Goal: Transaction & Acquisition: Purchase product/service

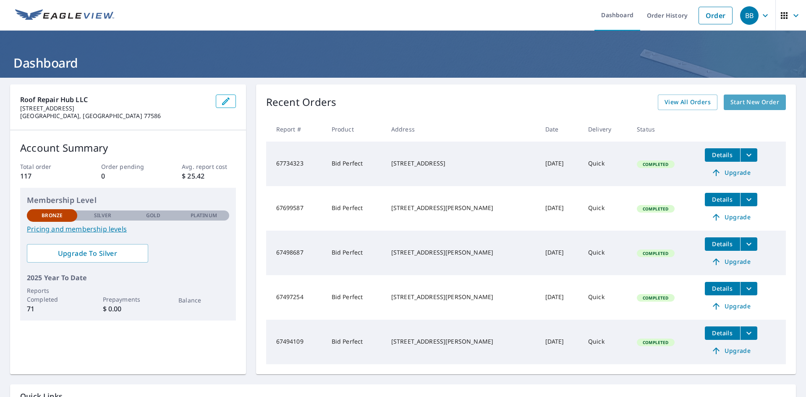
click at [753, 105] on span "Start New Order" at bounding box center [755, 102] width 49 height 10
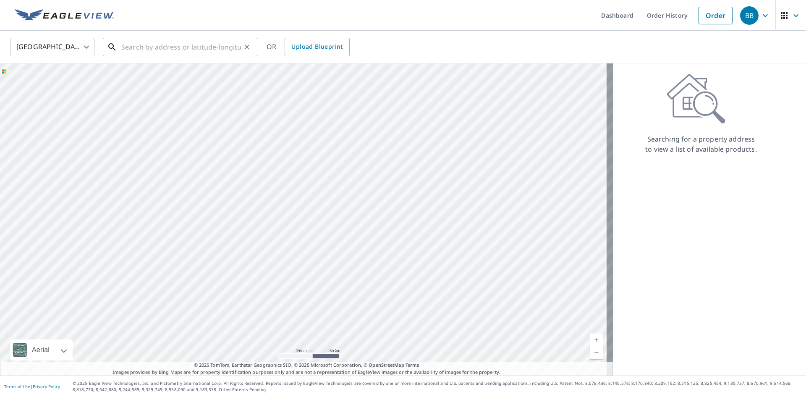
click at [159, 40] on input "text" at bounding box center [181, 47] width 120 height 24
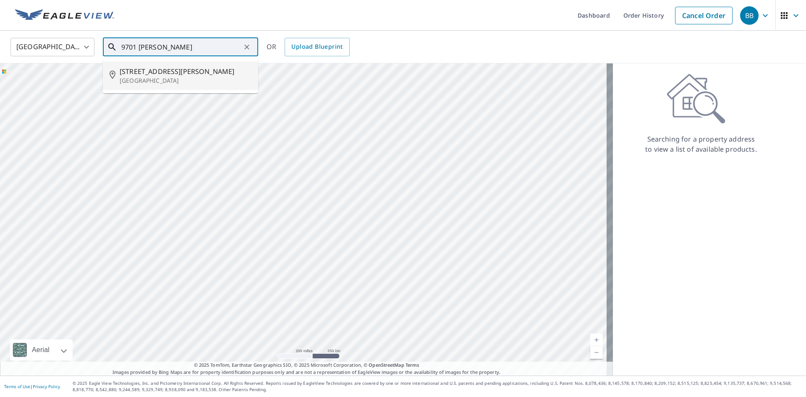
click at [146, 76] on span "[STREET_ADDRESS][PERSON_NAME]" at bounding box center [186, 71] width 132 height 10
type input "[STREET_ADDRESS][PERSON_NAME]"
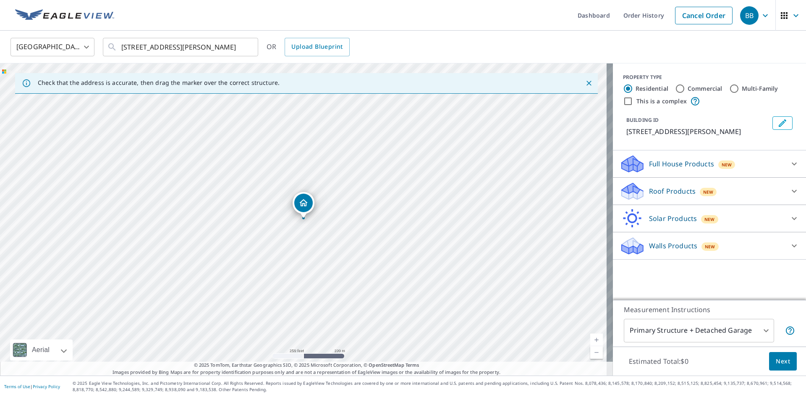
click at [309, 236] on div "[STREET_ADDRESS][PERSON_NAME]" at bounding box center [306, 219] width 613 height 312
click at [314, 239] on div "[STREET_ADDRESS][PERSON_NAME]" at bounding box center [306, 219] width 613 height 312
drag, startPoint x: 273, startPoint y: 143, endPoint x: 306, endPoint y: 228, distance: 91.5
click at [792, 191] on icon at bounding box center [794, 191] width 5 height 3
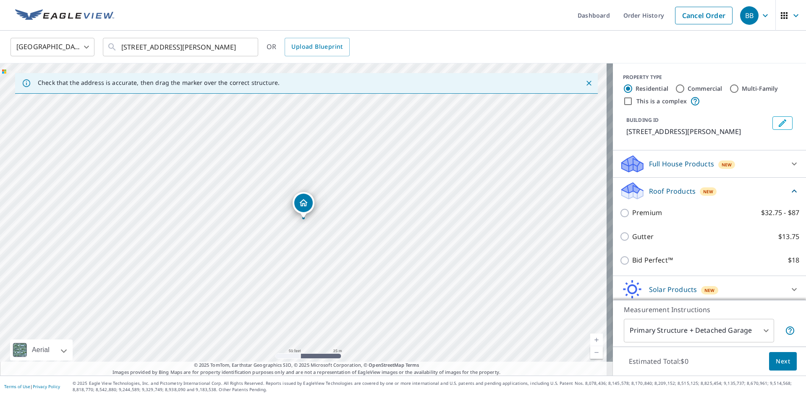
click at [677, 89] on input "Commercial" at bounding box center [680, 89] width 10 height 10
radio input "true"
type input "4"
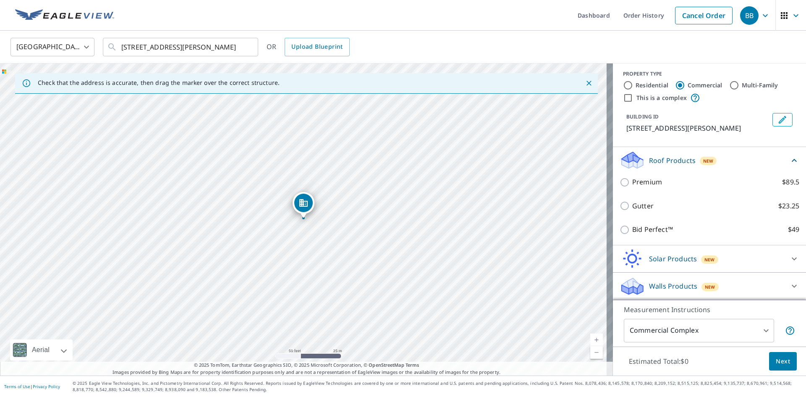
scroll to position [13, 0]
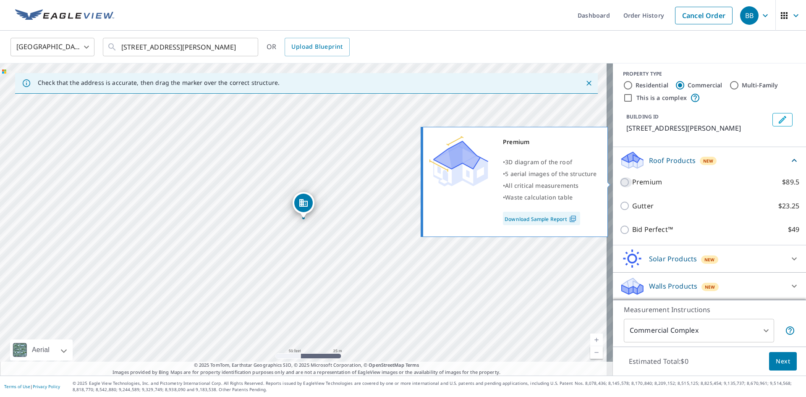
click at [620, 186] on input "Premium $89.5" at bounding box center [626, 182] width 13 height 10
checkbox input "true"
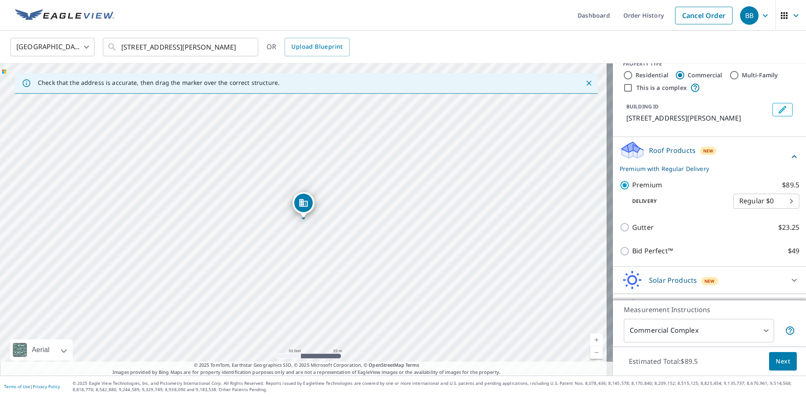
click at [775, 210] on body "BB BB Dashboard Order History Cancel Order BB [GEOGRAPHIC_DATA] [GEOGRAPHIC_DAT…" at bounding box center [403, 198] width 806 height 397
click at [775, 210] on li "Regular $0" at bounding box center [754, 211] width 66 height 15
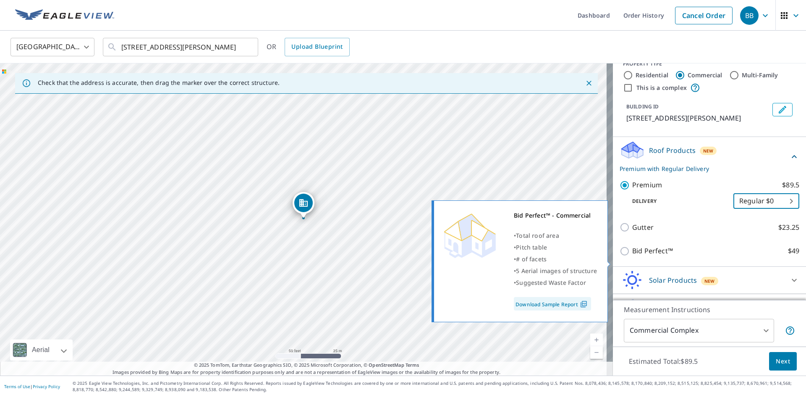
click at [622, 256] on input "Bid Perfect™ $49" at bounding box center [626, 251] width 13 height 10
checkbox input "true"
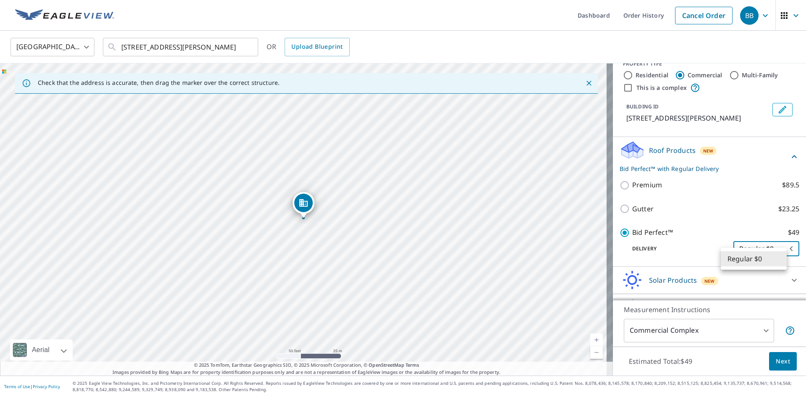
click at [744, 264] on body "BB BB Dashboard Order History Cancel Order BB [GEOGRAPHIC_DATA] [GEOGRAPHIC_DAT…" at bounding box center [403, 198] width 806 height 397
click at [748, 262] on li "Regular $0" at bounding box center [754, 258] width 66 height 15
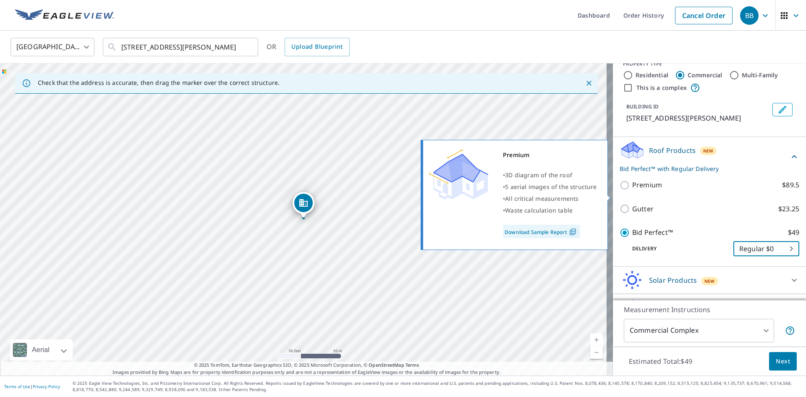
click at [620, 190] on input "Premium $89.5" at bounding box center [626, 185] width 13 height 10
checkbox input "true"
checkbox input "false"
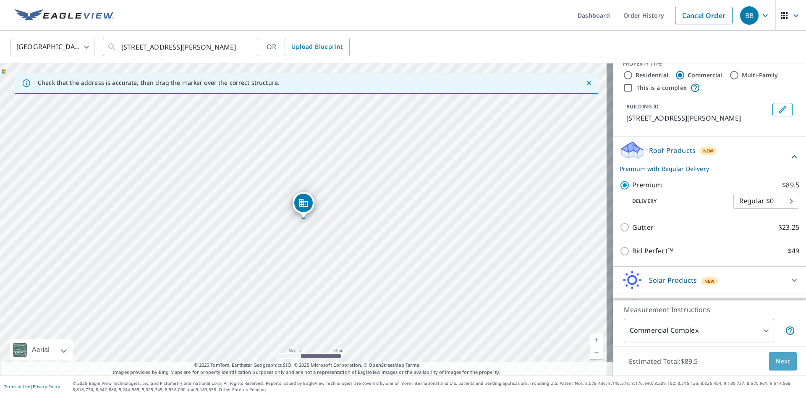
click at [778, 363] on span "Next" at bounding box center [783, 361] width 14 height 10
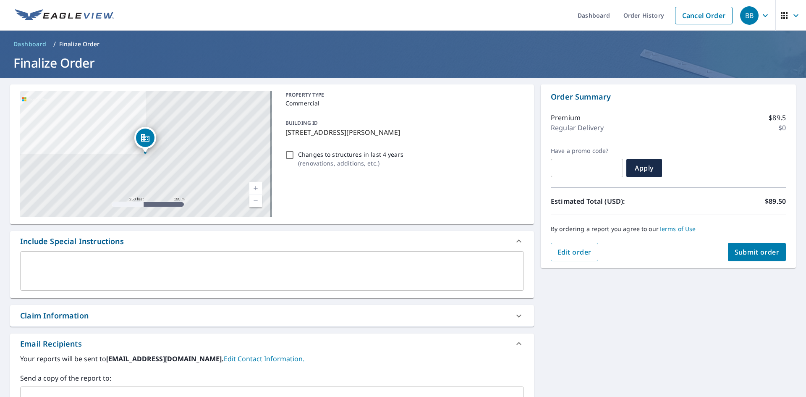
click at [289, 153] on input "Changes to structures in last 4 years ( renovations, additions, etc. )" at bounding box center [290, 155] width 10 height 10
checkbox input "false"
click at [744, 246] on button "Submit order" at bounding box center [757, 252] width 58 height 18
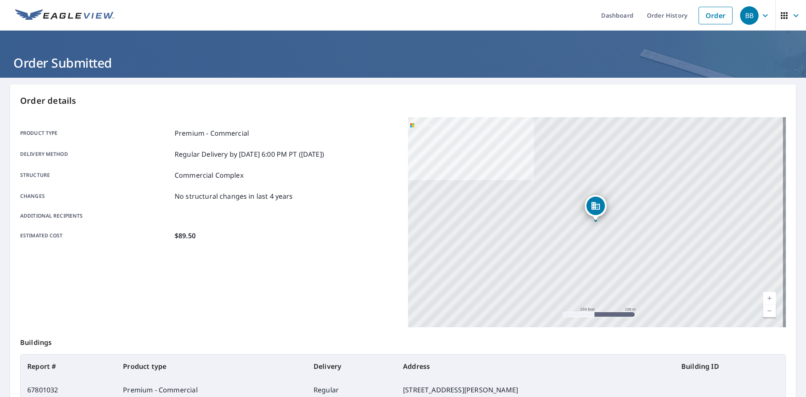
drag, startPoint x: 73, startPoint y: 7, endPoint x: 66, endPoint y: 14, distance: 10.1
click at [73, 7] on link at bounding box center [64, 15] width 109 height 31
